Goal: Task Accomplishment & Management: Use online tool/utility

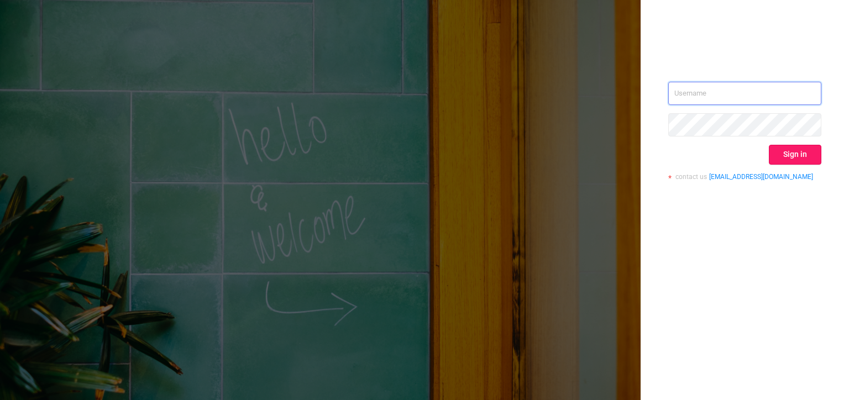
type input "[PERSON_NAME][EMAIL_ADDRESS][DOMAIN_NAME]"
click at [783, 155] on button "Sign in" at bounding box center [795, 155] width 53 height 20
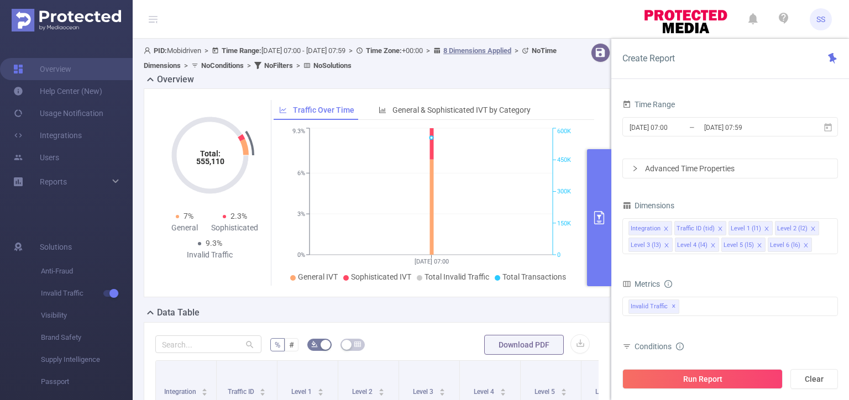
click at [668, 126] on input "[DATE] 07:00" at bounding box center [674, 127] width 90 height 15
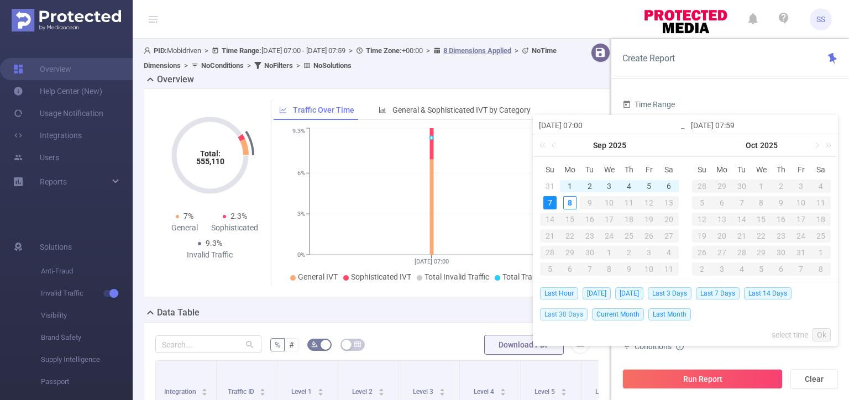
click at [561, 316] on span "Last 30 Days" at bounding box center [564, 315] width 48 height 12
type input "[DATE] 00:00"
type input "[DATE] 23:59"
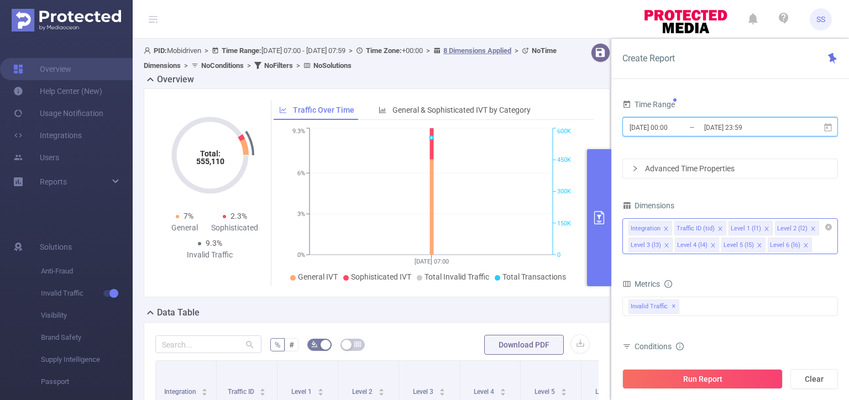
click at [663, 228] on icon "icon: close" at bounding box center [666, 229] width 6 height 6
click at [718, 227] on icon "icon: close" at bounding box center [721, 229] width 6 height 6
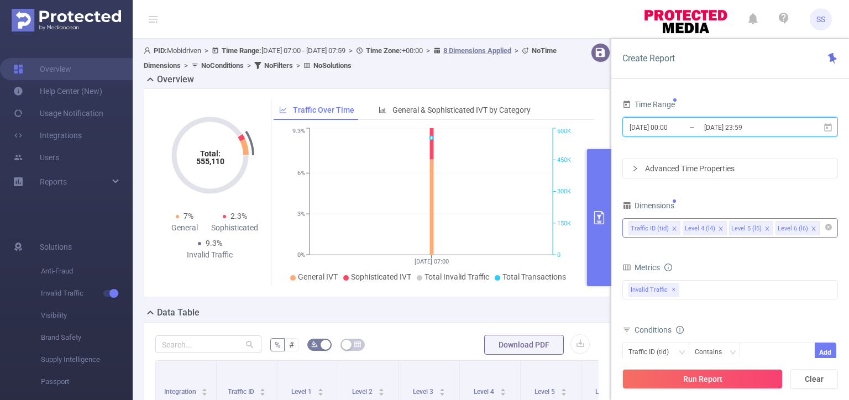
click at [718, 227] on icon "icon: close" at bounding box center [721, 229] width 6 height 6
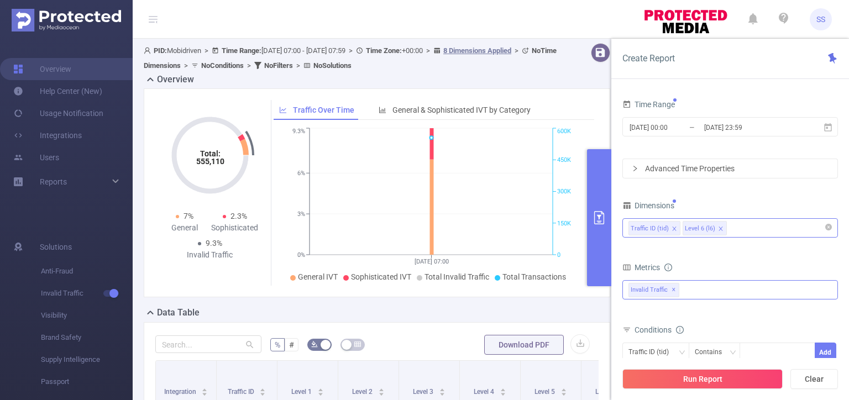
click at [701, 290] on div "Invalid Traffic ✕" at bounding box center [731, 289] width 216 height 19
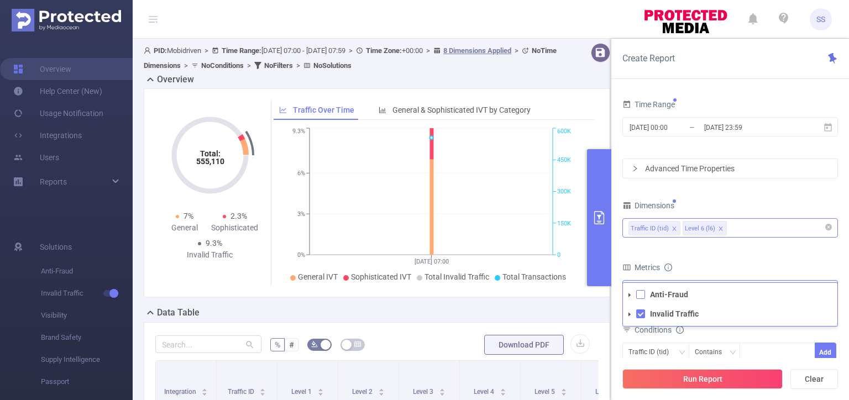
click at [636, 292] on span at bounding box center [640, 294] width 9 height 9
click at [747, 261] on div "Metrics" at bounding box center [731, 269] width 216 height 18
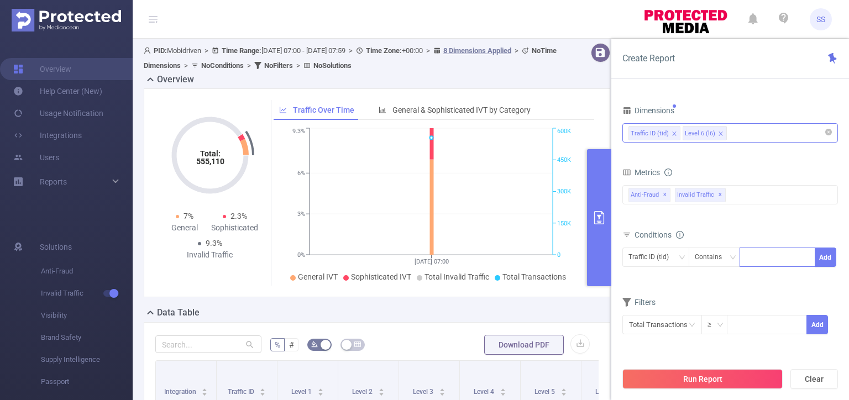
click at [752, 254] on div at bounding box center [778, 257] width 64 height 18
click at [772, 256] on div at bounding box center [778, 257] width 64 height 18
type input "Mobi"
click at [827, 254] on button "Add" at bounding box center [826, 257] width 22 height 19
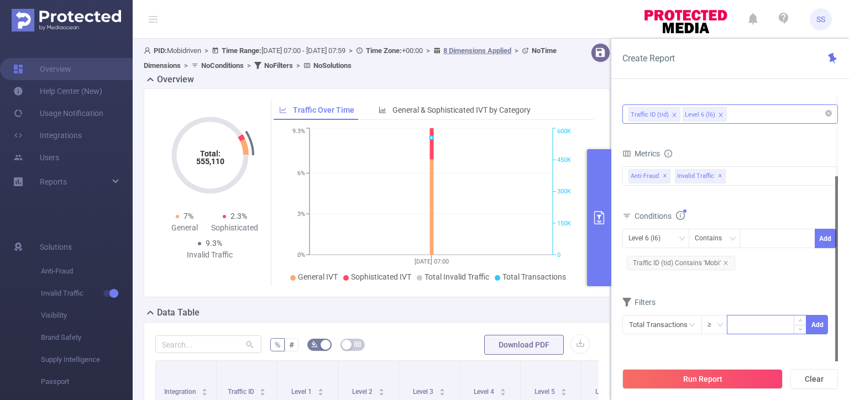
click at [765, 328] on input at bounding box center [767, 324] width 79 height 17
type input "50"
click at [829, 330] on span "Total Transactions ≥ 50 Add" at bounding box center [731, 324] width 216 height 19
click at [818, 327] on button "Add" at bounding box center [818, 324] width 22 height 19
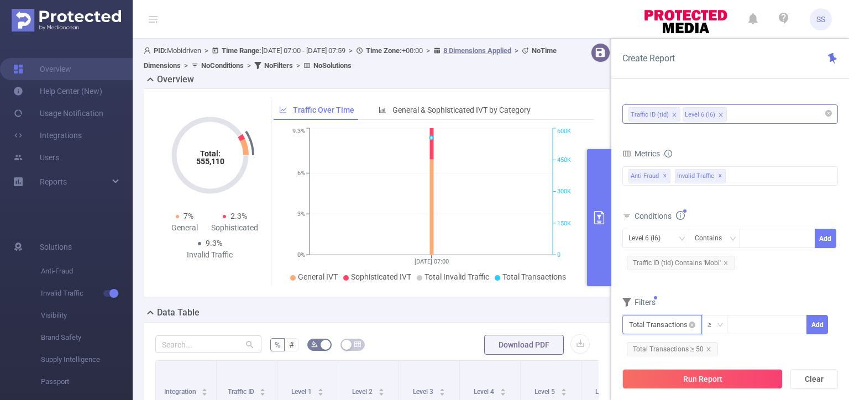
click at [644, 327] on input "text" at bounding box center [663, 324] width 80 height 19
click at [660, 260] on li "Invalid Traffic" at bounding box center [663, 259] width 80 height 18
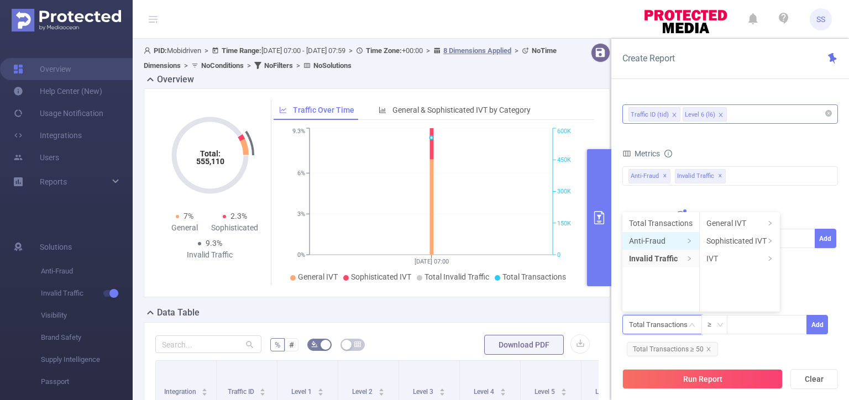
click at [665, 239] on li "Anti-Fraud" at bounding box center [661, 241] width 77 height 18
click at [747, 223] on li "Fraudulent" at bounding box center [733, 224] width 66 height 18
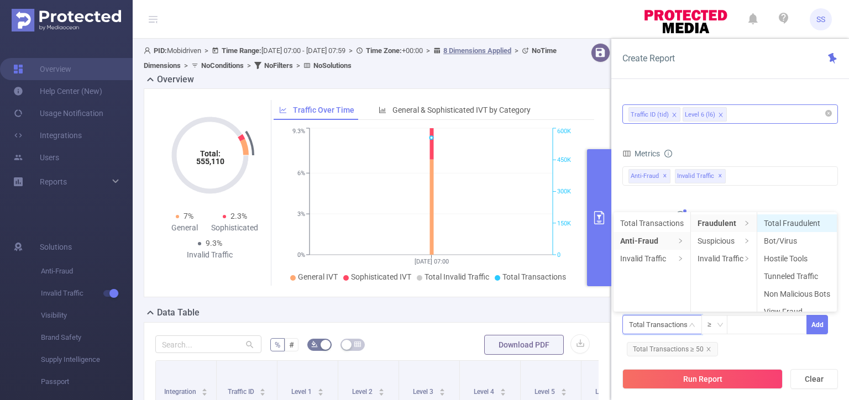
click at [790, 223] on li "Total Fraudulent" at bounding box center [797, 224] width 80 height 18
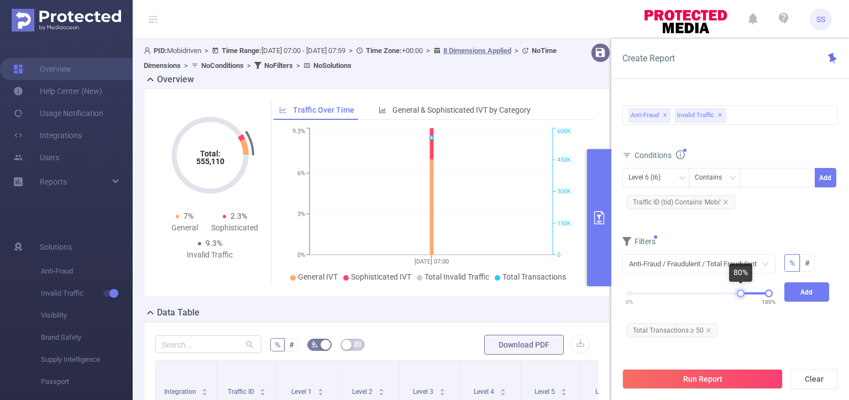
drag, startPoint x: 630, startPoint y: 293, endPoint x: 741, endPoint y: 293, distance: 111.7
click at [741, 293] on div at bounding box center [741, 294] width 8 height 8
click at [827, 291] on button "Add" at bounding box center [807, 292] width 45 height 19
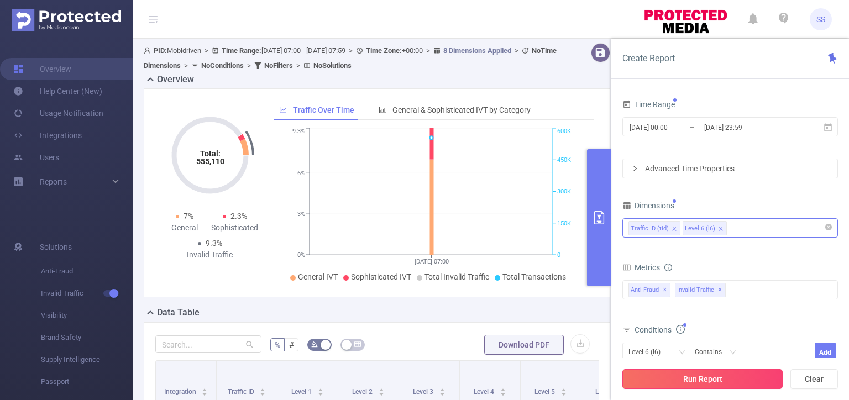
click at [719, 380] on button "Run Report" at bounding box center [703, 379] width 160 height 20
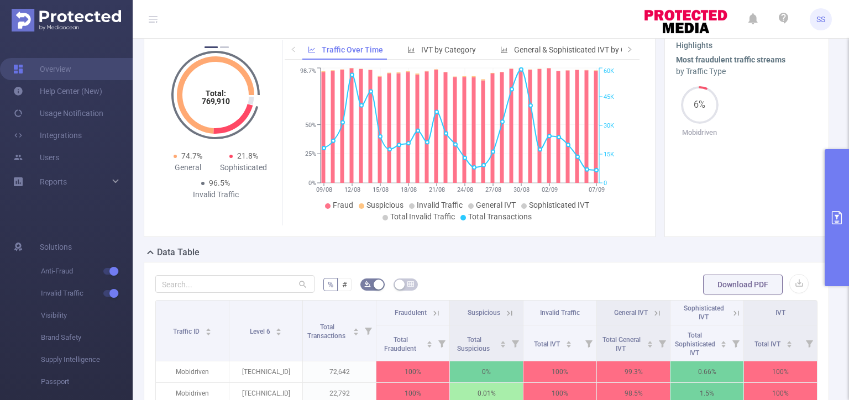
scroll to position [111, 0]
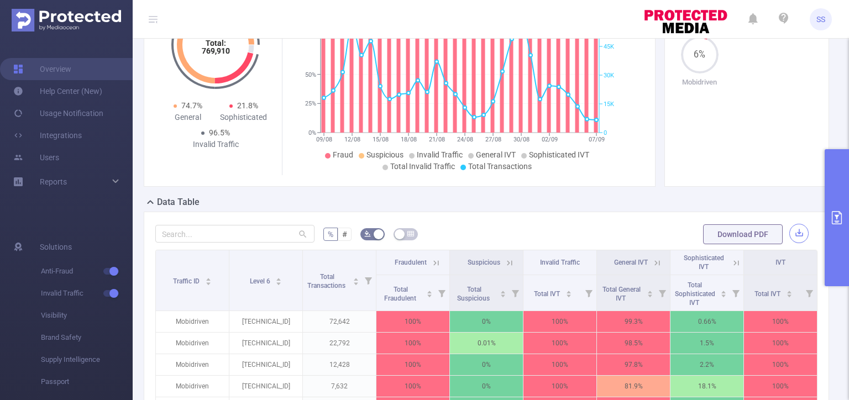
click at [794, 234] on button "button" at bounding box center [799, 233] width 19 height 19
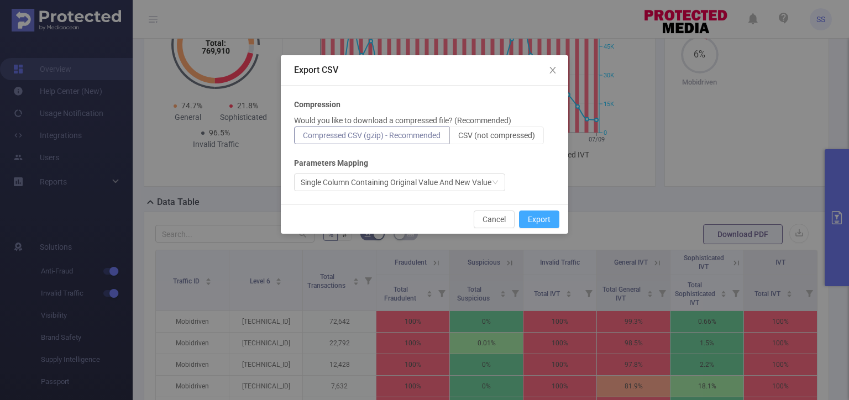
click at [545, 223] on button "Export" at bounding box center [539, 220] width 40 height 18
